Goal: Information Seeking & Learning: Find specific fact

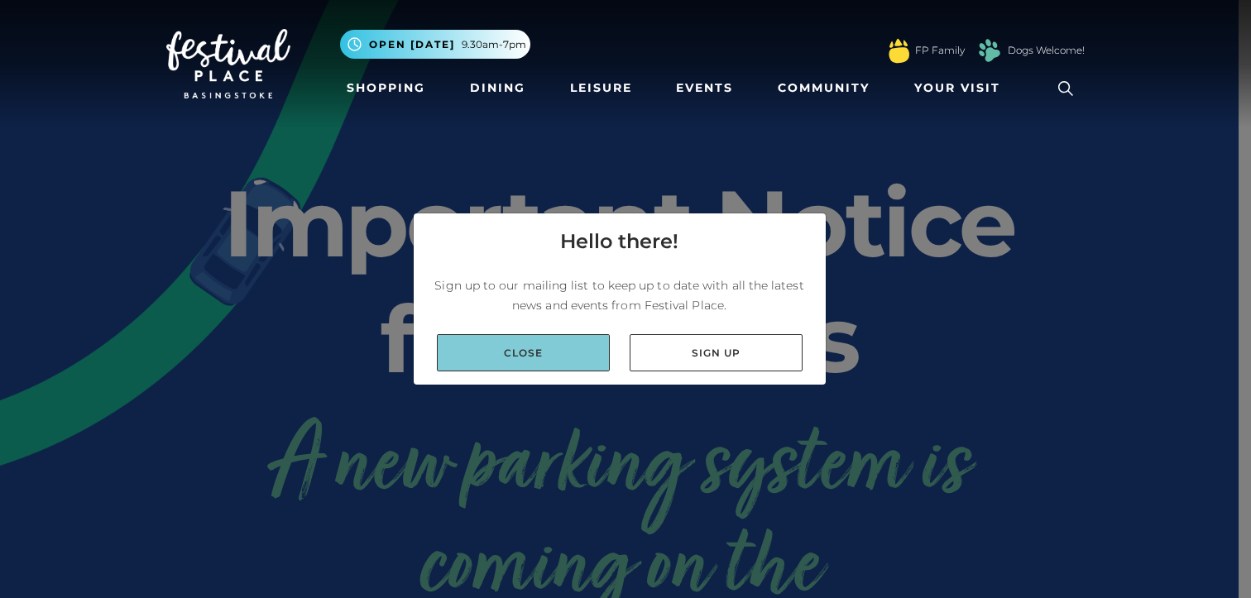
click at [546, 334] on link "Close" at bounding box center [523, 352] width 173 height 37
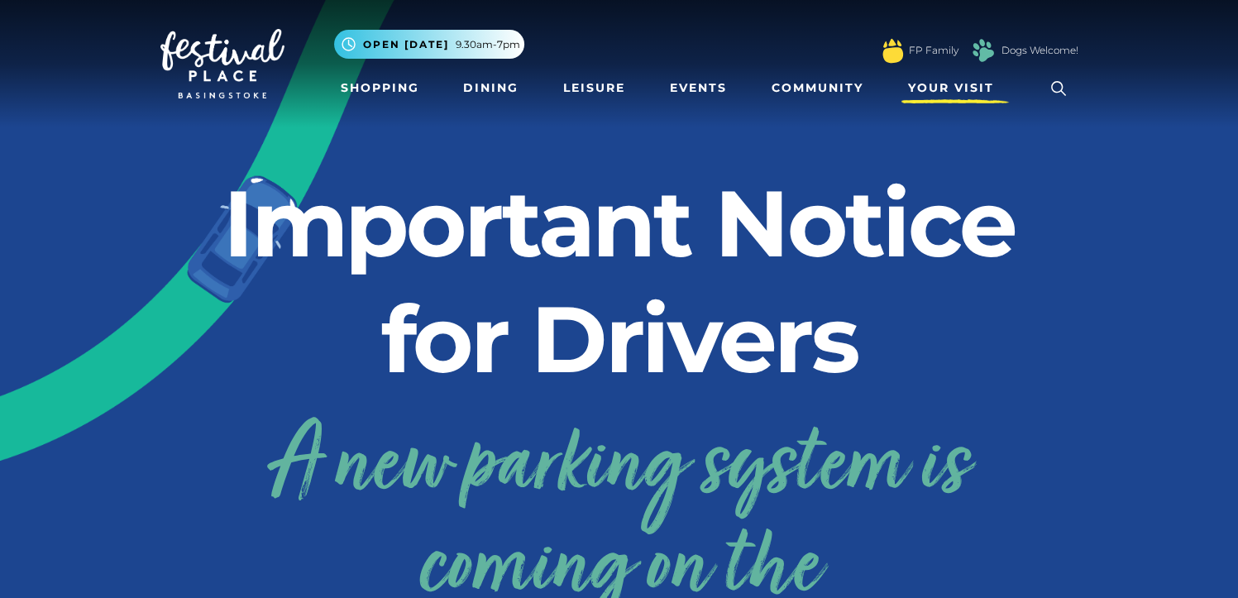
click at [947, 89] on span "Your Visit" at bounding box center [951, 87] width 86 height 17
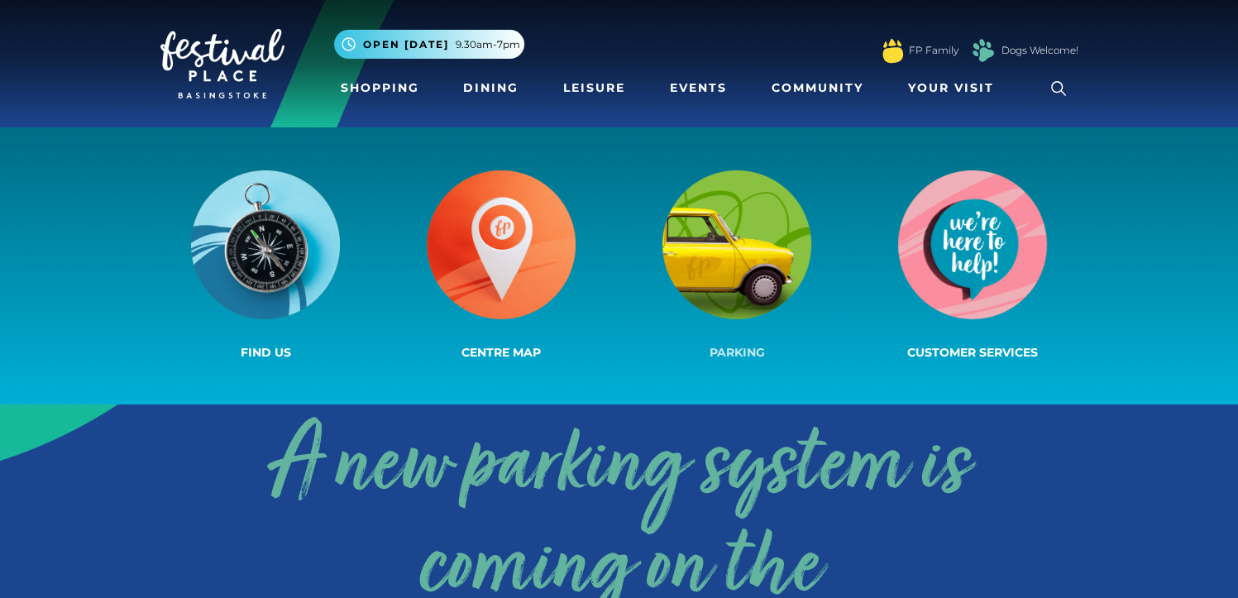
click at [738, 347] on span "Parking" at bounding box center [737, 352] width 55 height 15
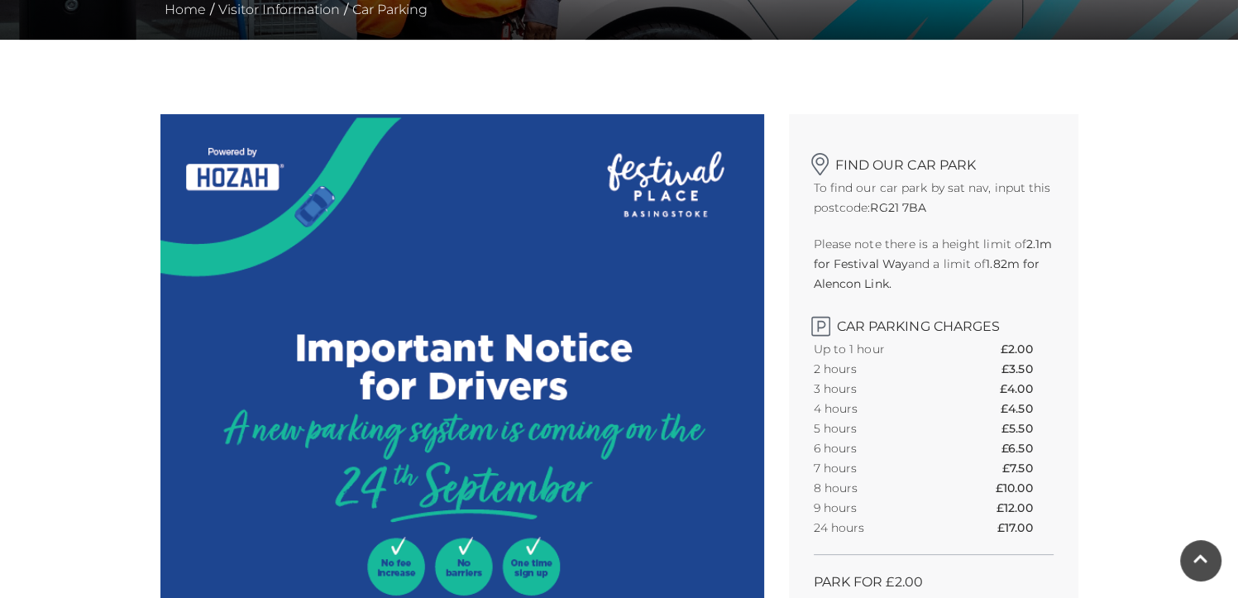
scroll to position [331, 0]
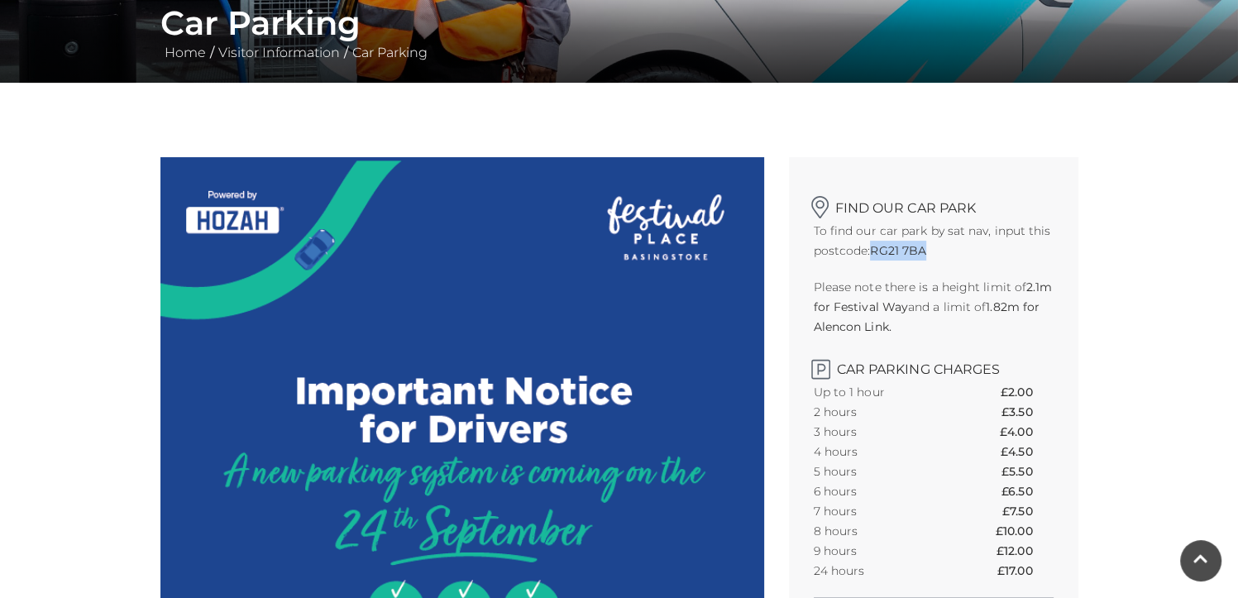
drag, startPoint x: 876, startPoint y: 248, endPoint x: 926, endPoint y: 250, distance: 50.5
click at [926, 250] on strong "RG21 7BA" at bounding box center [898, 250] width 56 height 15
drag, startPoint x: 926, startPoint y: 250, endPoint x: 912, endPoint y: 254, distance: 15.5
copy strong "RG21 7BA"
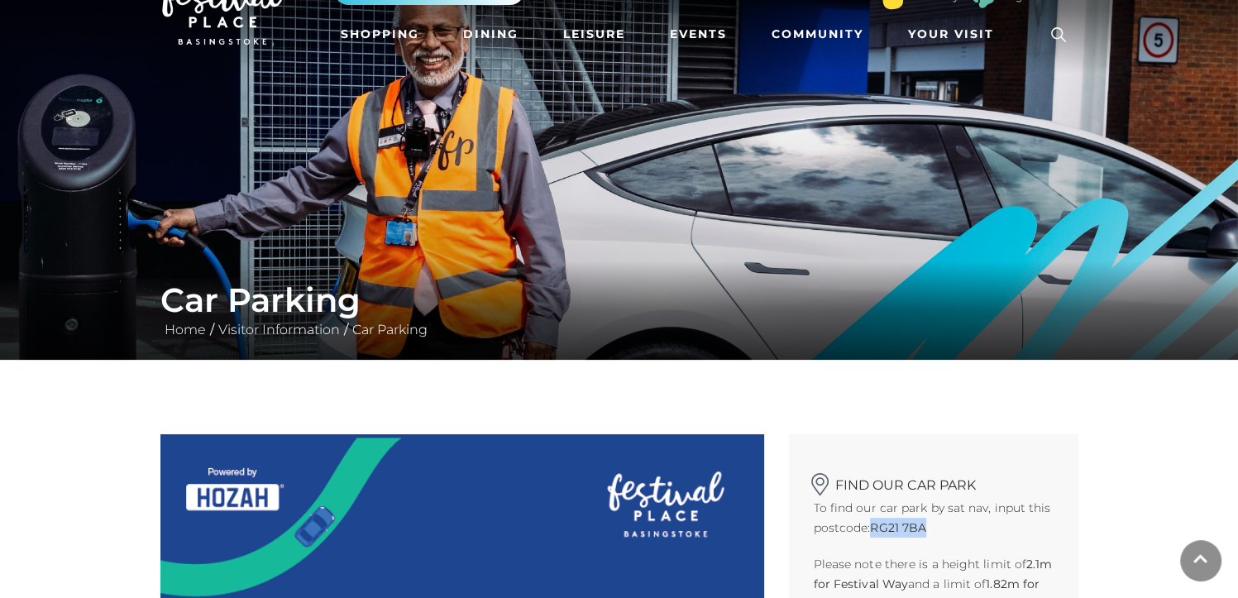
scroll to position [83, 0]
